Goal: Find specific page/section: Find specific page/section

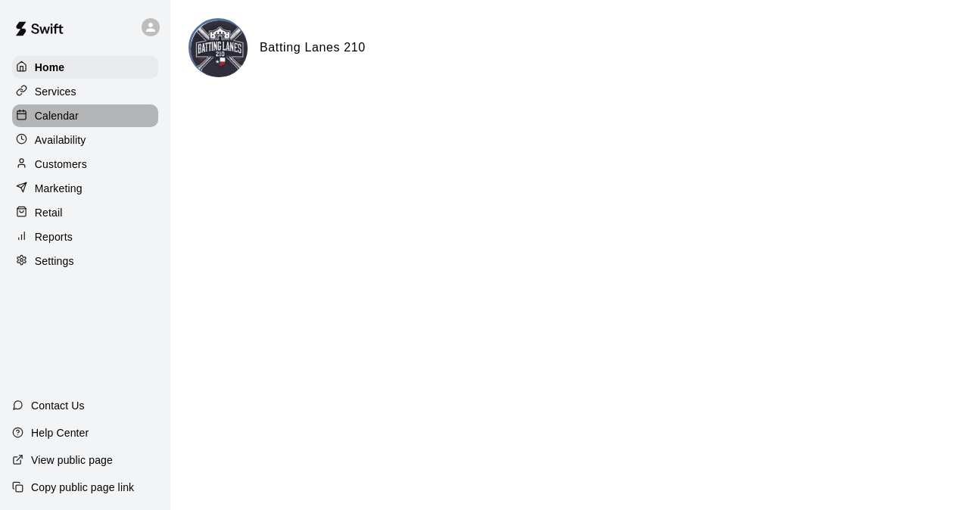
click at [98, 121] on div "Calendar" at bounding box center [85, 115] width 146 height 23
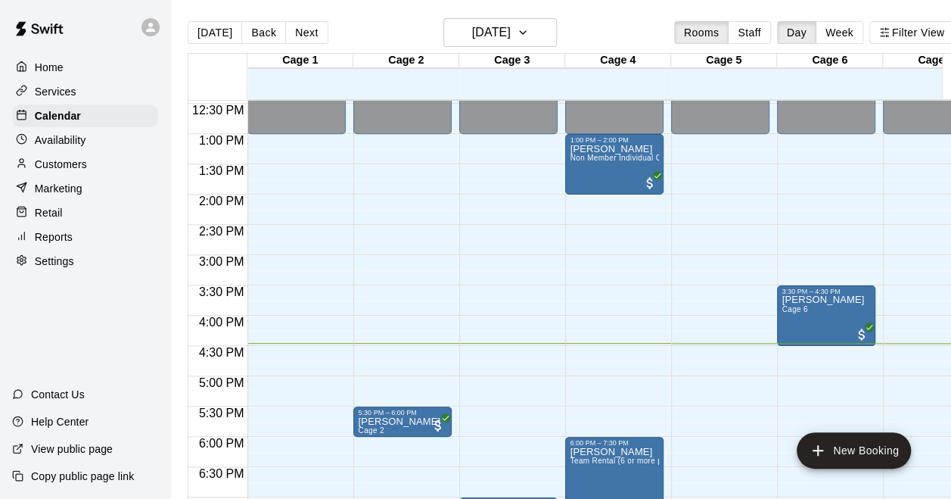
scroll to position [981, 0]
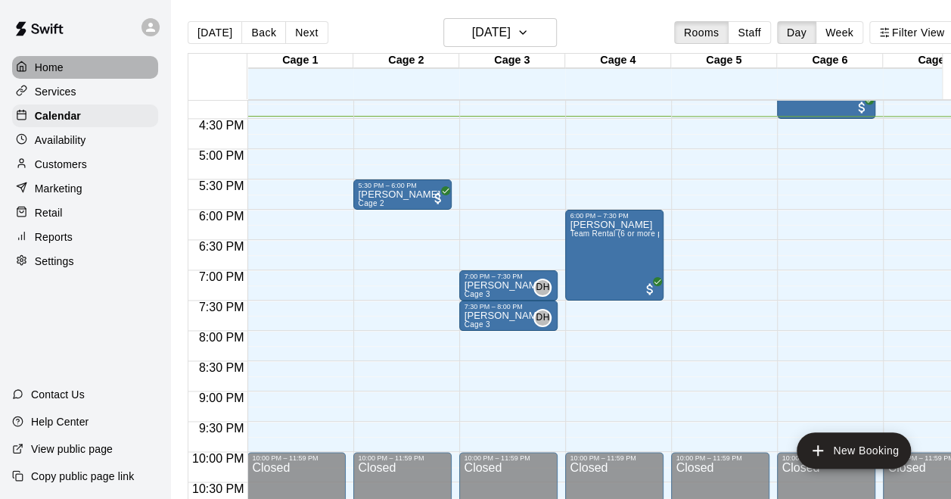
click at [80, 74] on div "Home" at bounding box center [85, 67] width 146 height 23
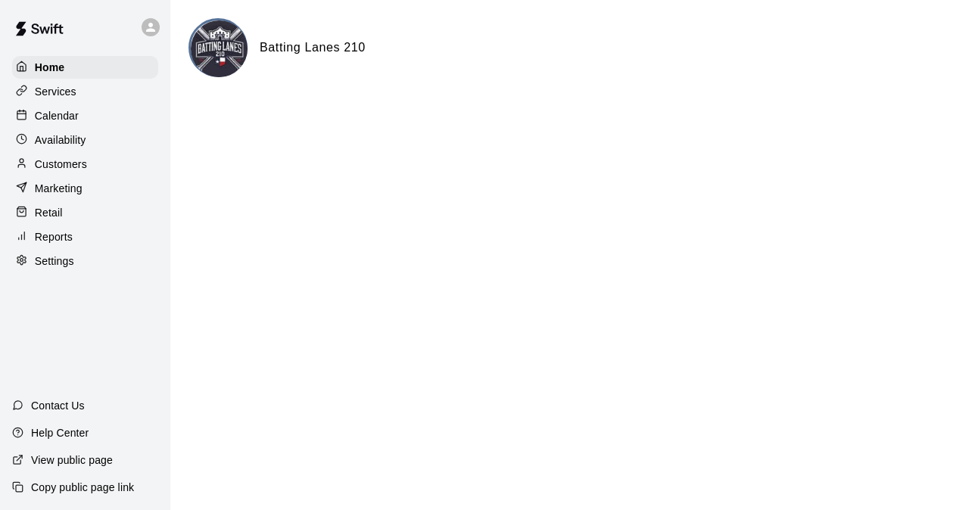
click at [95, 123] on div "Calendar" at bounding box center [85, 115] width 146 height 23
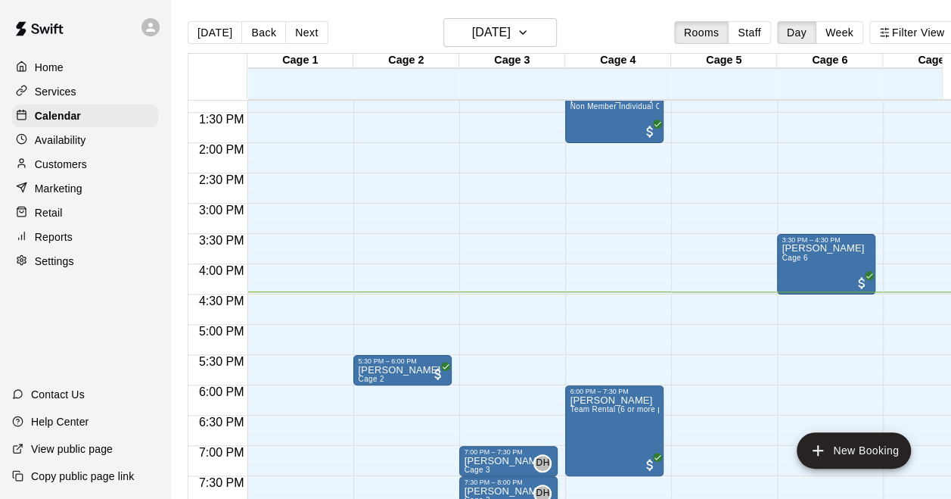
scroll to position [829, 0]
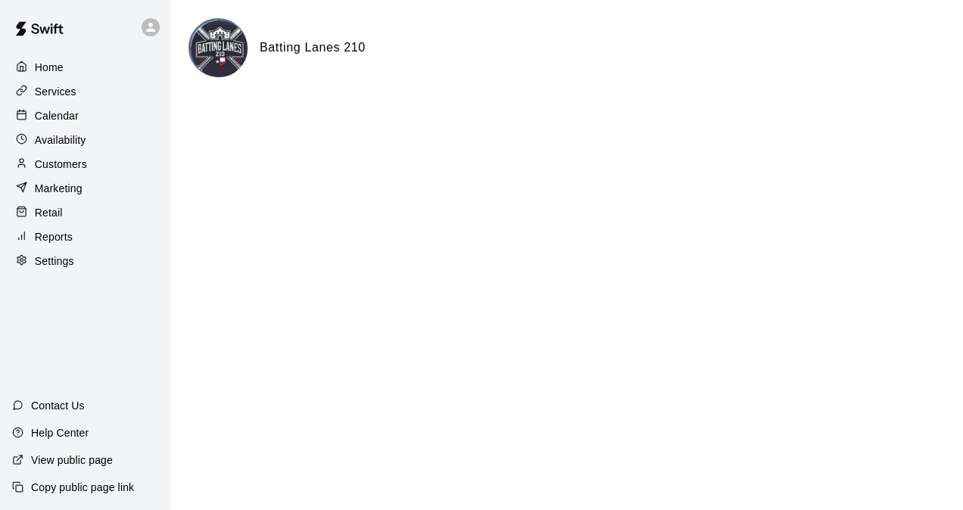
click at [50, 123] on p "Calendar" at bounding box center [57, 115] width 44 height 15
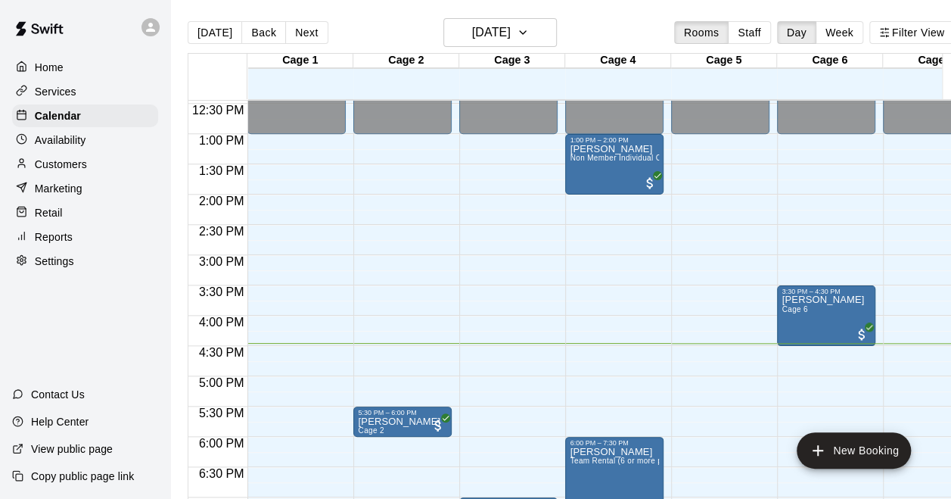
scroll to position [829, 0]
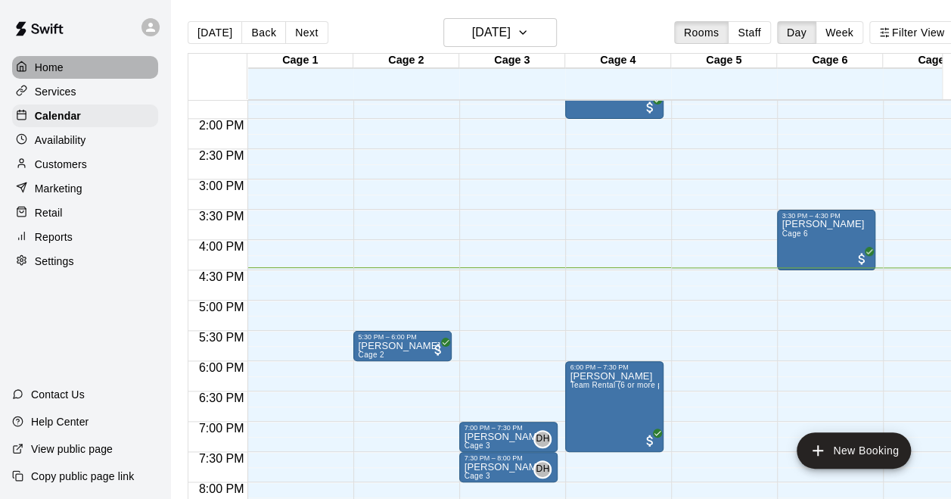
click at [69, 70] on div "Home" at bounding box center [85, 67] width 146 height 23
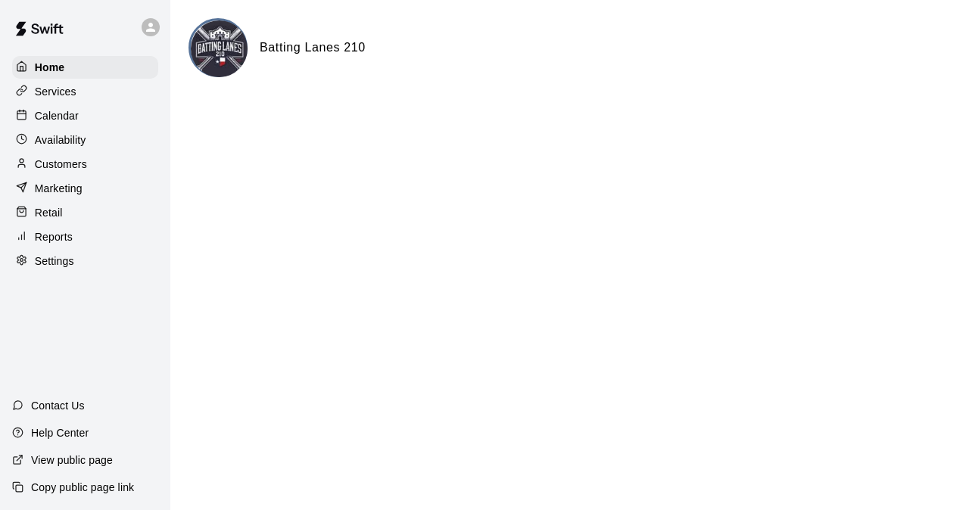
click at [96, 121] on div "Calendar" at bounding box center [85, 115] width 146 height 23
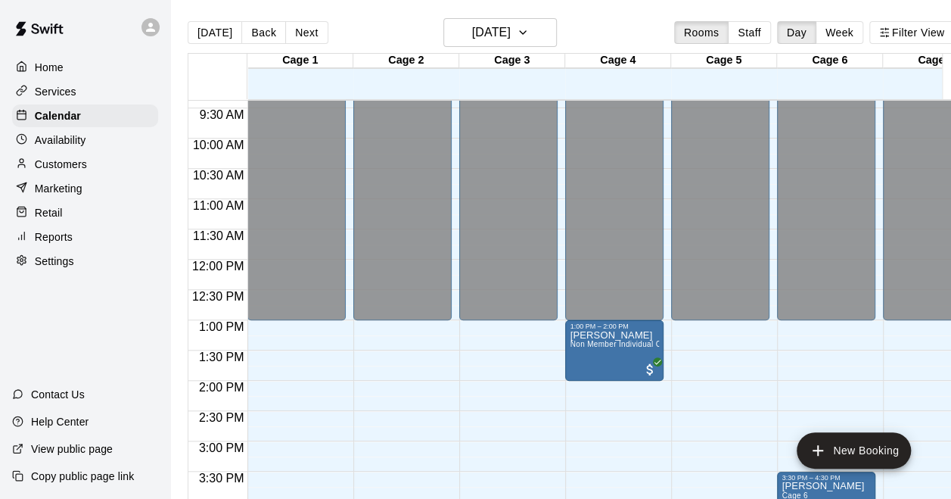
scroll to position [527, 0]
